Goal: Task Accomplishment & Management: Manage account settings

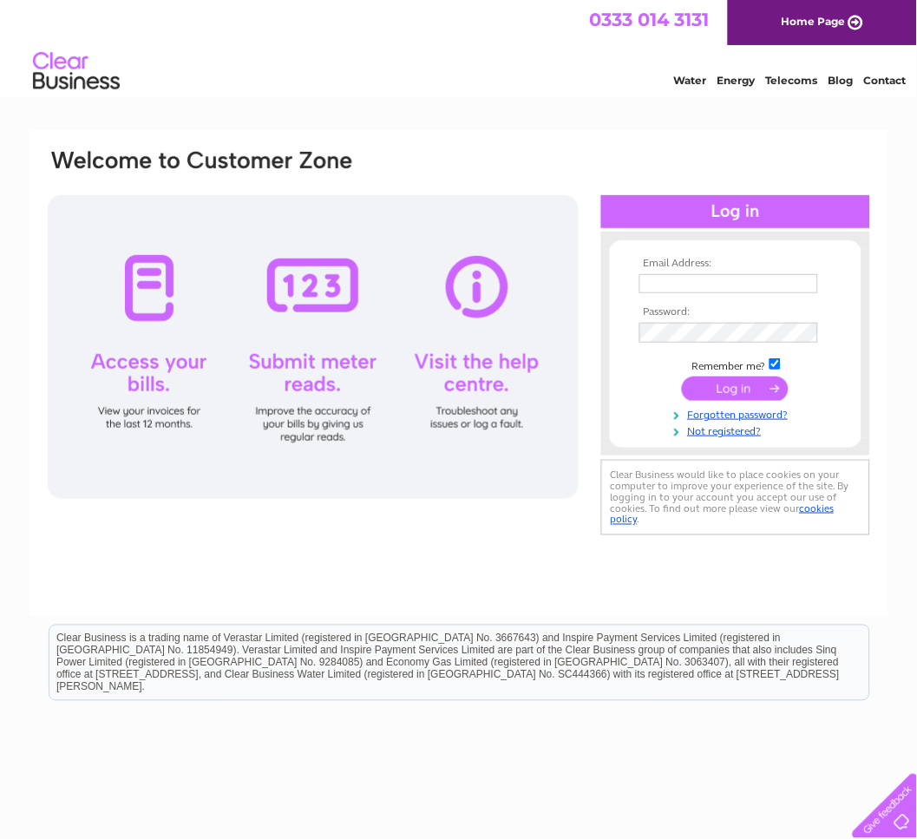
type input "accounts.uk@tymor-marine.com"
click at [721, 386] on input "submit" at bounding box center [735, 388] width 107 height 24
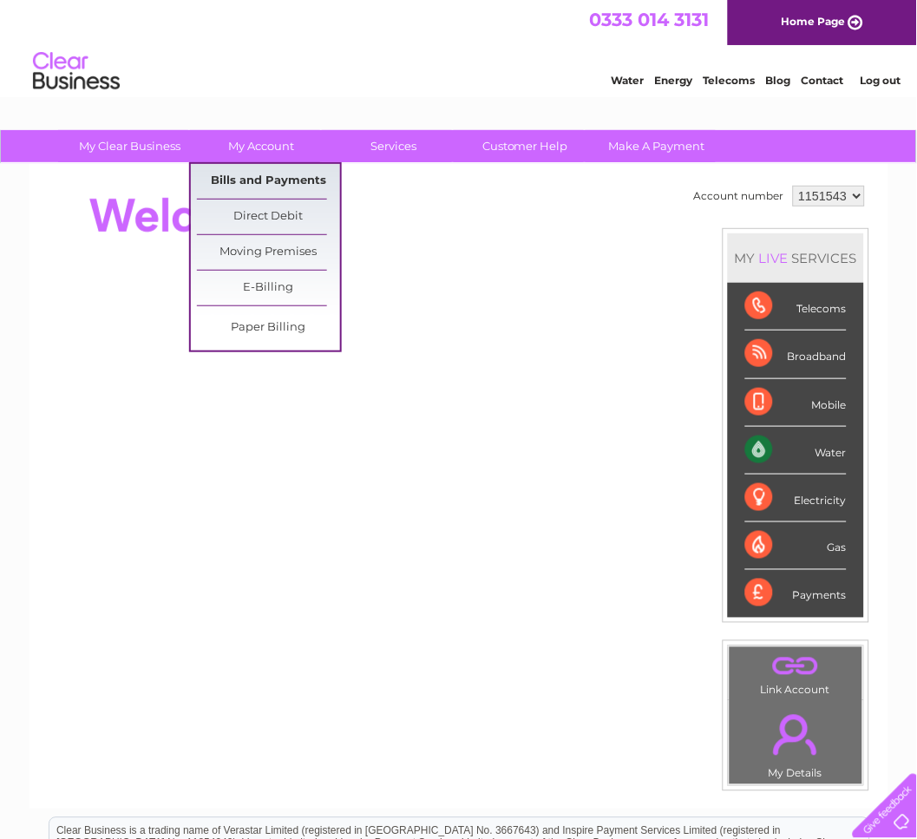
click at [258, 172] on link "Bills and Payments" at bounding box center [268, 181] width 143 height 35
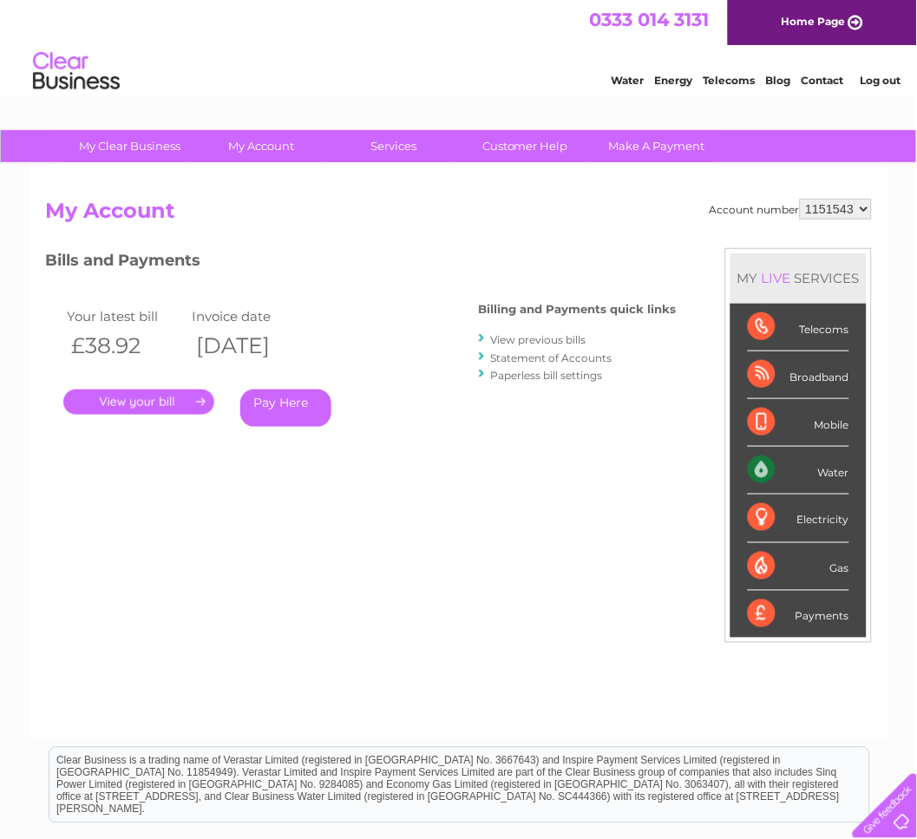
click at [186, 394] on link "." at bounding box center [138, 401] width 151 height 25
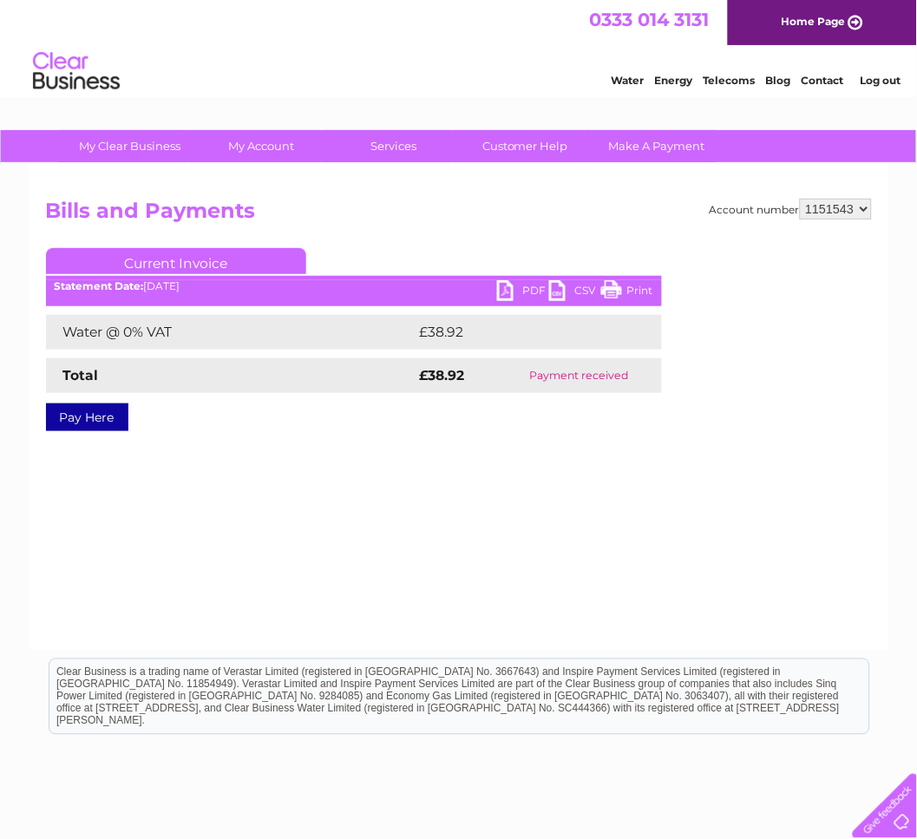
click at [532, 292] on link "PDF" at bounding box center [523, 292] width 52 height 25
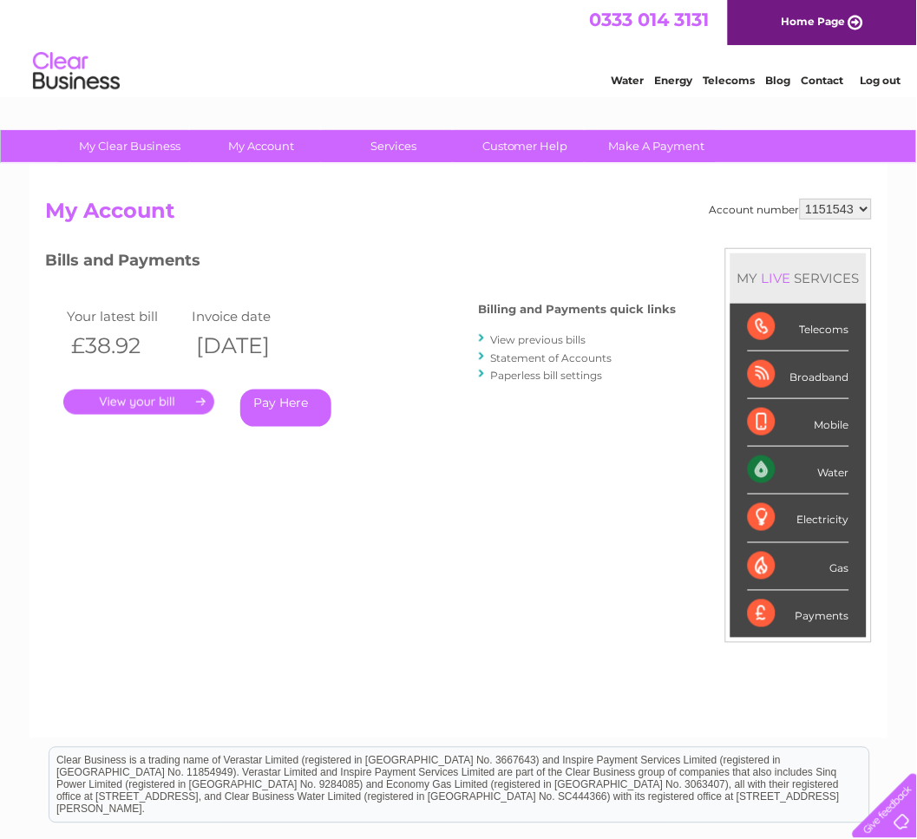
click at [566, 337] on link "View previous bills" at bounding box center [538, 339] width 95 height 13
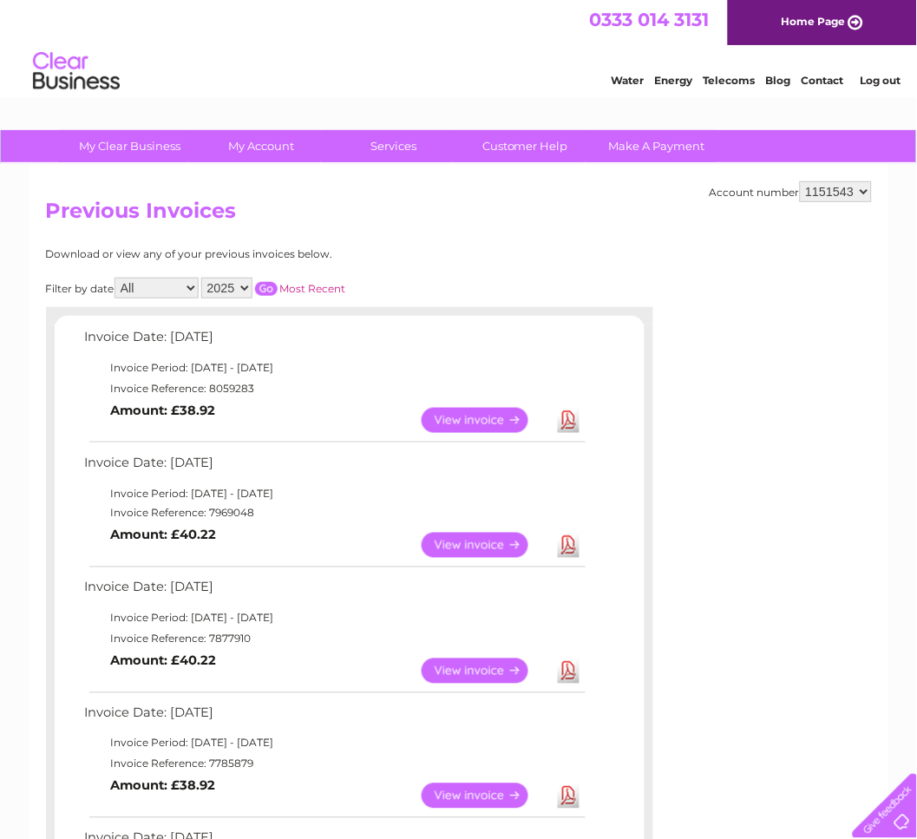
click at [494, 413] on link "View" at bounding box center [486, 420] width 128 height 25
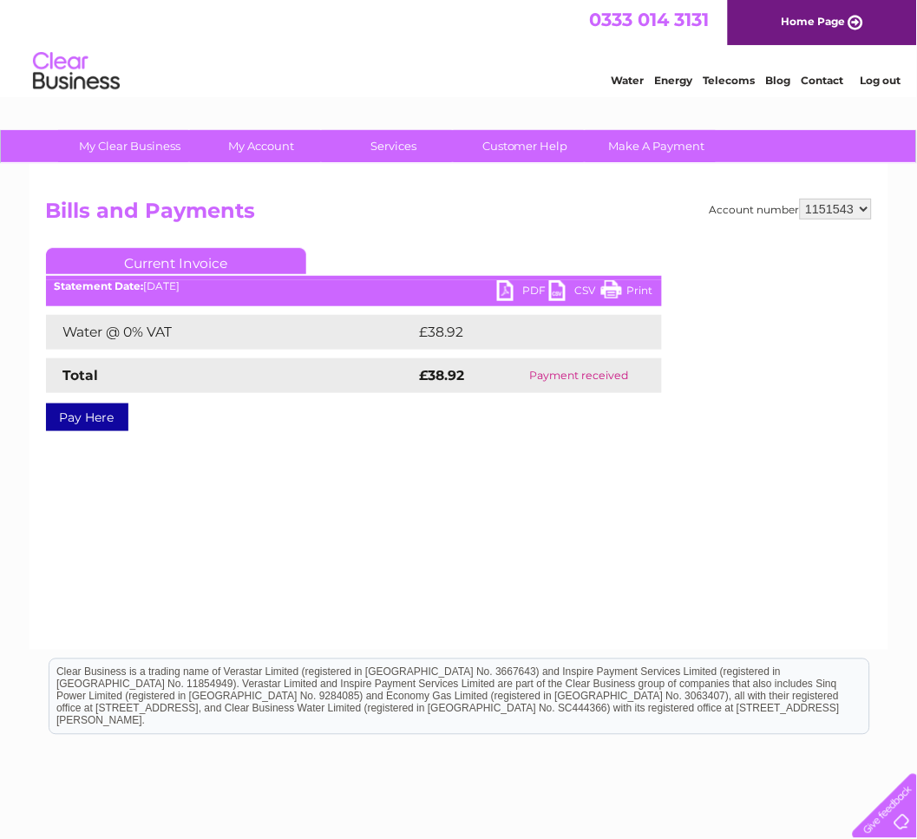
click at [531, 286] on link "PDF" at bounding box center [523, 292] width 52 height 25
click at [220, 519] on div "Account number 1151543 Bills and Payments Current Invoice PDF CSV Print £38.92" at bounding box center [458, 407] width 859 height 486
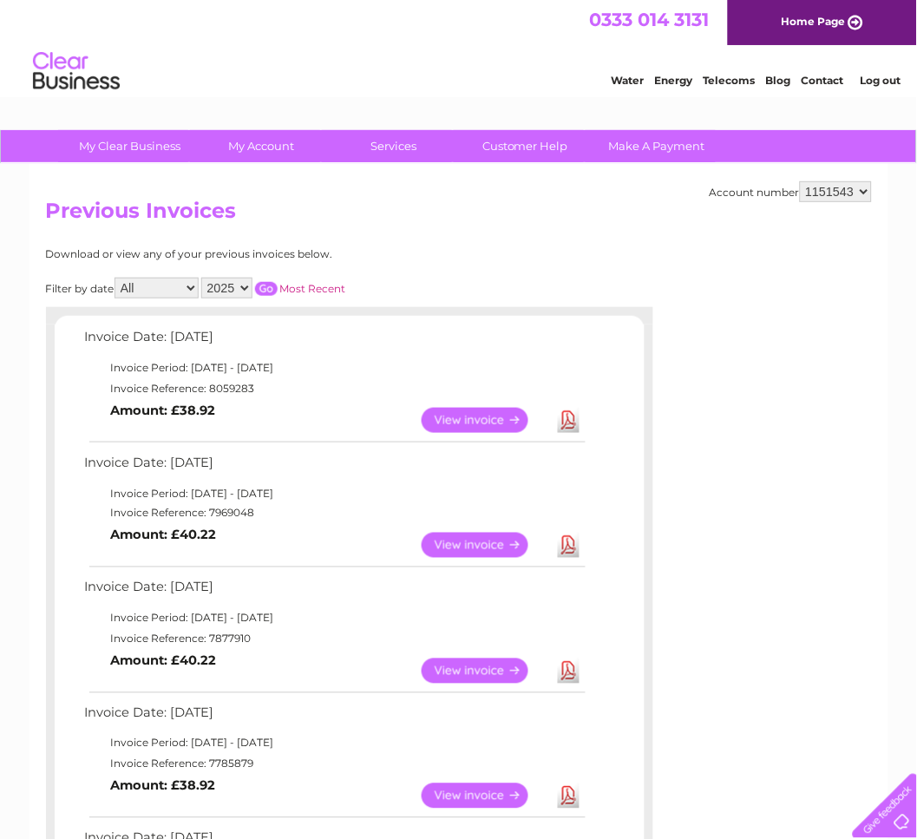
click at [475, 544] on link "View" at bounding box center [486, 545] width 128 height 25
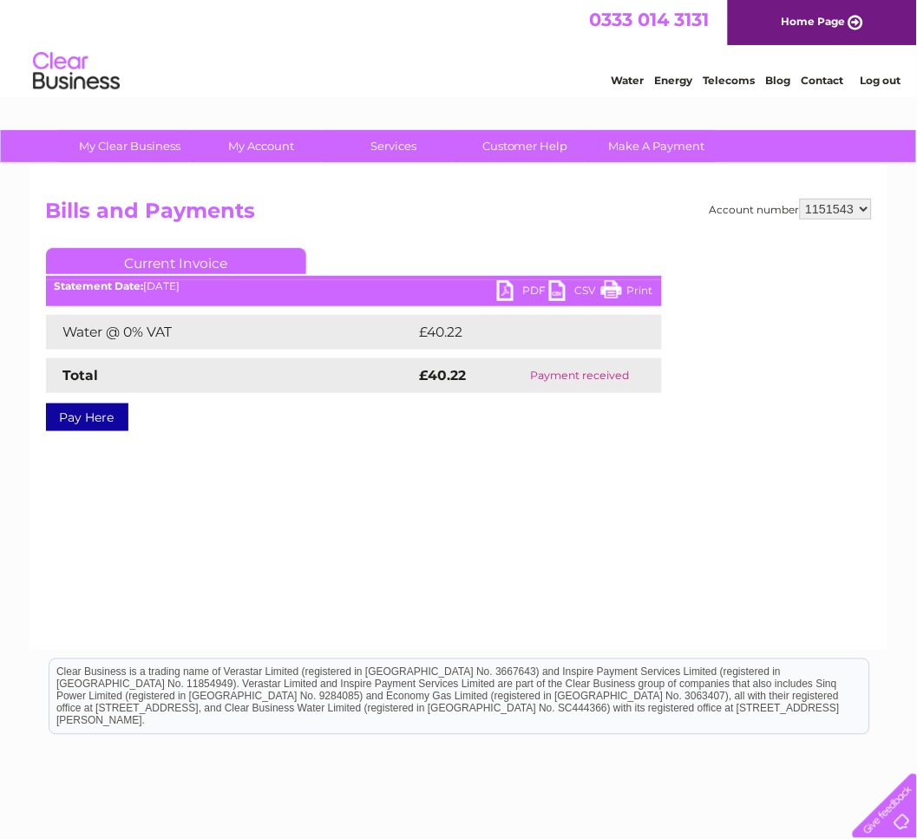
click at [531, 292] on link "PDF" at bounding box center [523, 292] width 52 height 25
click at [223, 513] on div "Account number 1151543 Bills and Payments Current Invoice PDF CSV Print £40.22" at bounding box center [458, 407] width 859 height 486
click at [531, 286] on link "PDF" at bounding box center [523, 292] width 52 height 25
